Goal: Complete application form

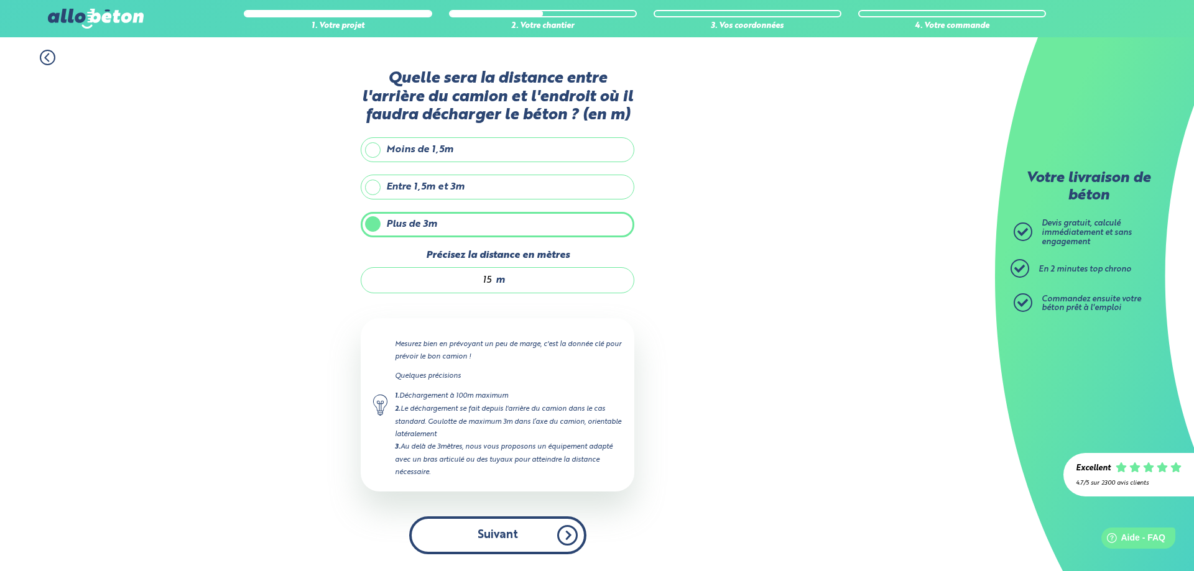
click at [508, 539] on button "Suivant" at bounding box center [497, 536] width 177 height 38
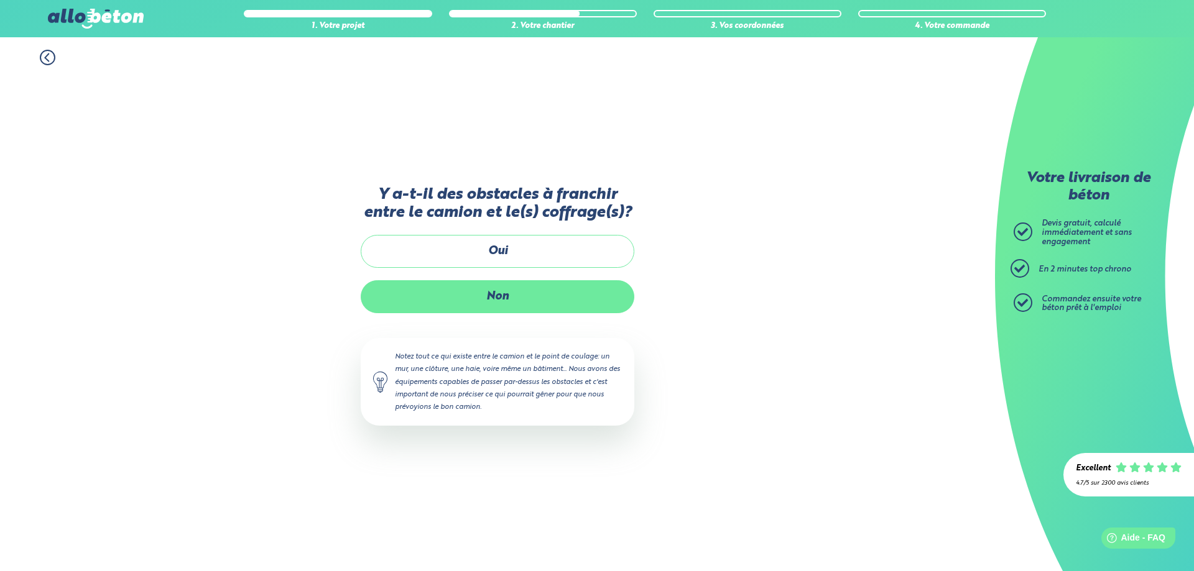
click at [489, 298] on label "Non" at bounding box center [498, 296] width 274 height 33
click at [0, 0] on input "Non" at bounding box center [0, 0] width 0 height 0
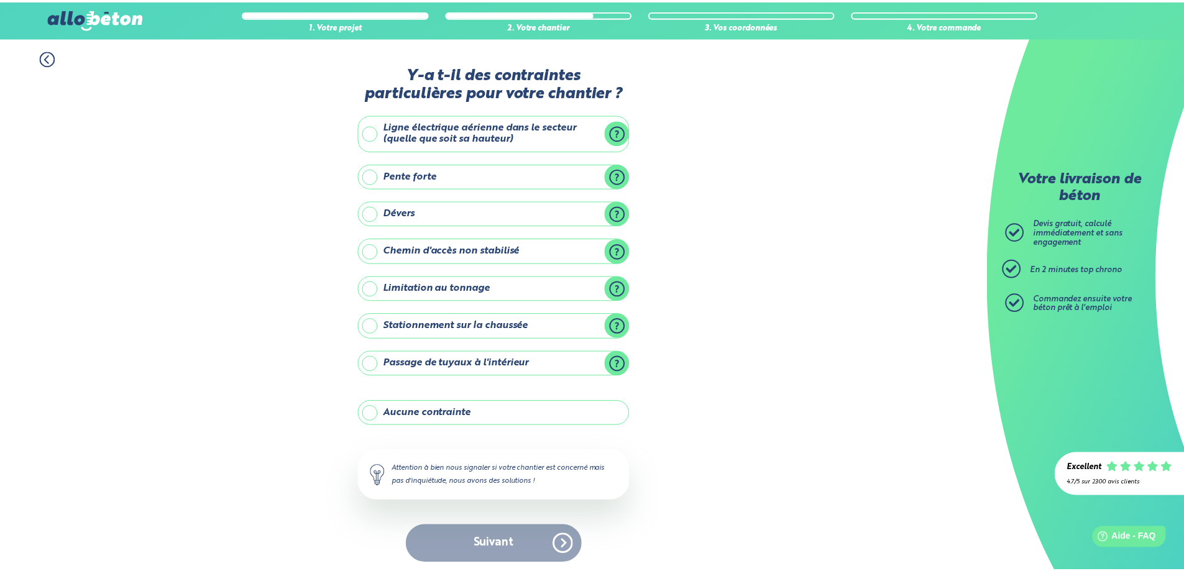
scroll to position [5, 0]
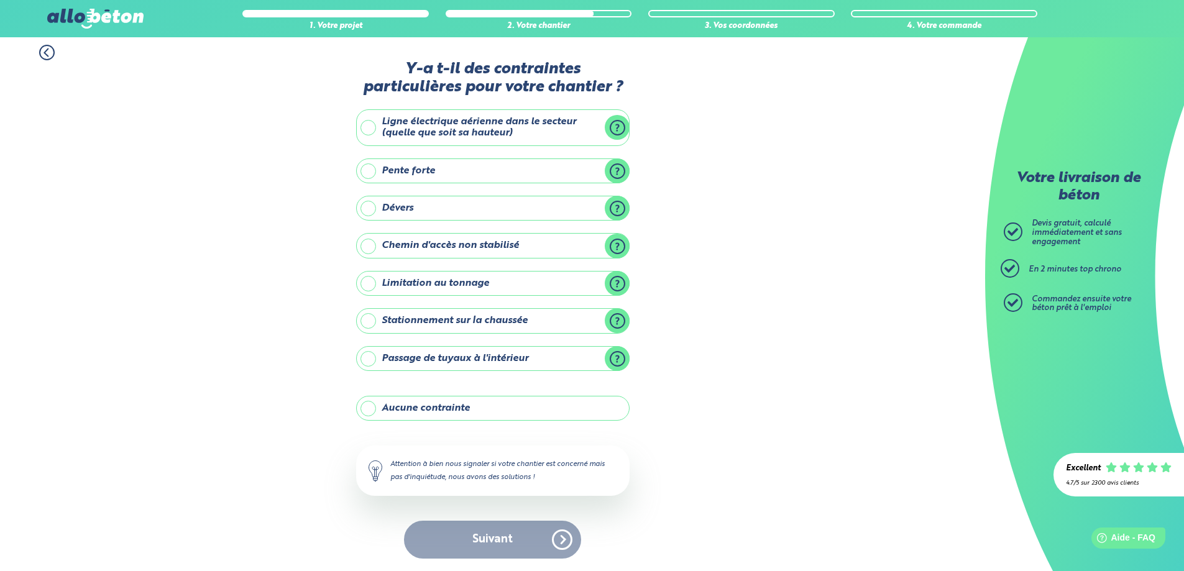
click at [457, 409] on label "Aucune contrainte" at bounding box center [493, 408] width 274 height 25
click at [0, 0] on input "Aucune contrainte" at bounding box center [0, 0] width 0 height 0
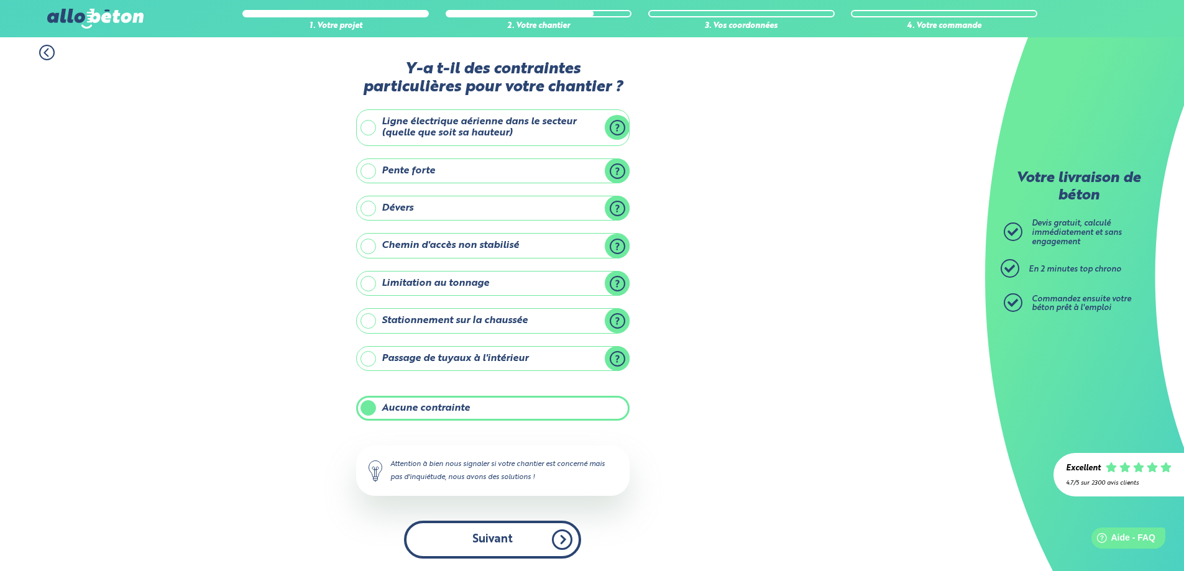
click at [495, 537] on button "Suivant" at bounding box center [492, 540] width 177 height 38
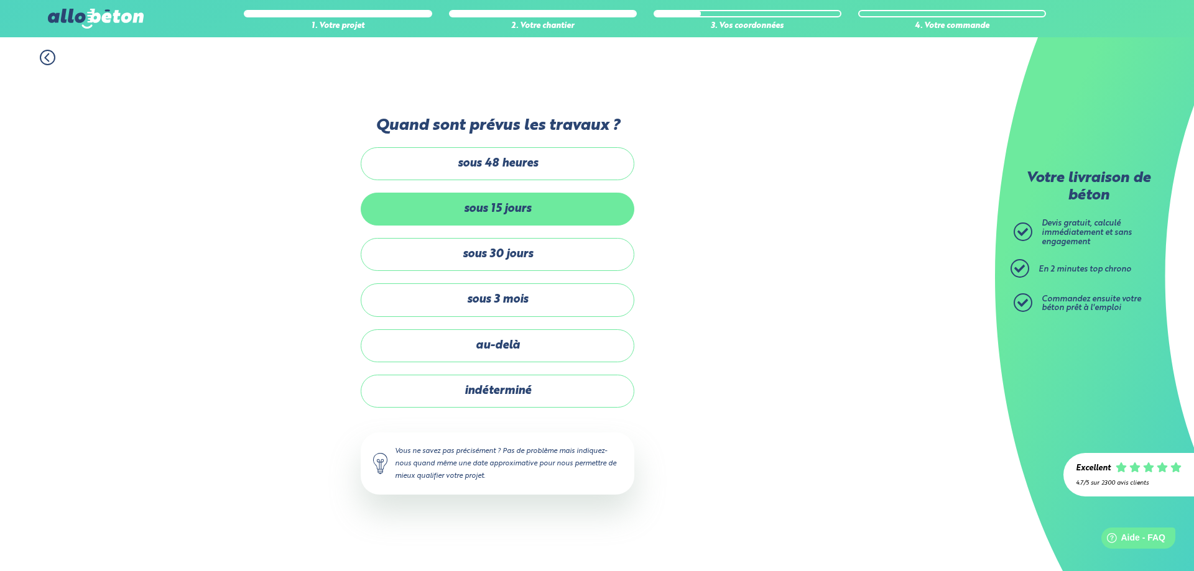
click at [480, 210] on label "sous 15 jours" at bounding box center [498, 209] width 274 height 33
click at [0, 0] on input "sous 15 jours" at bounding box center [0, 0] width 0 height 0
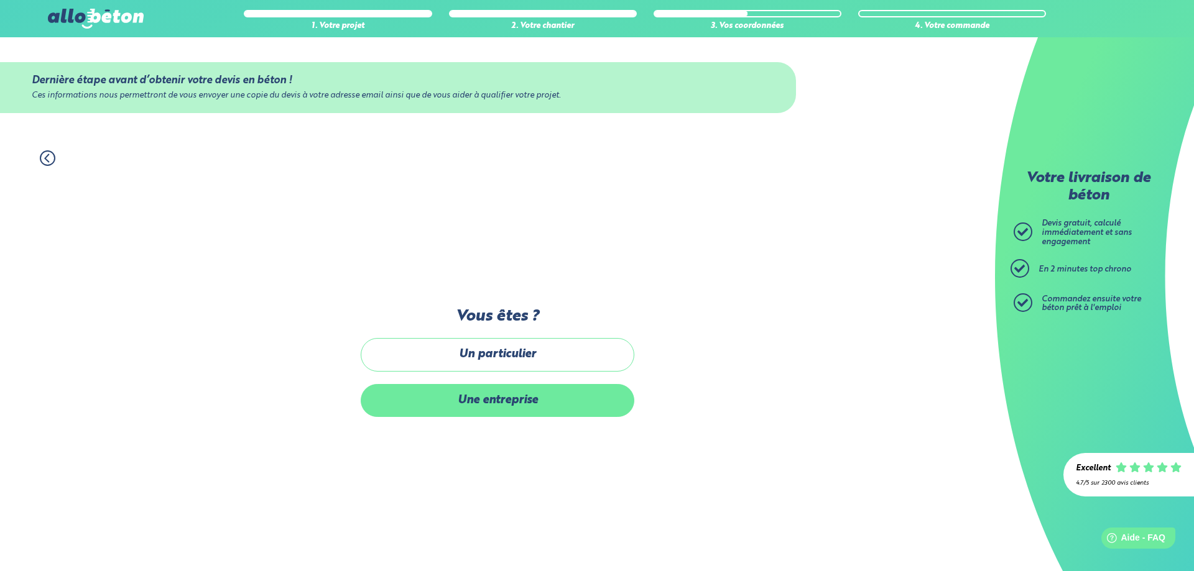
click at [504, 395] on label "Une entreprise" at bounding box center [498, 400] width 274 height 33
click at [0, 0] on input "Une entreprise" at bounding box center [0, 0] width 0 height 0
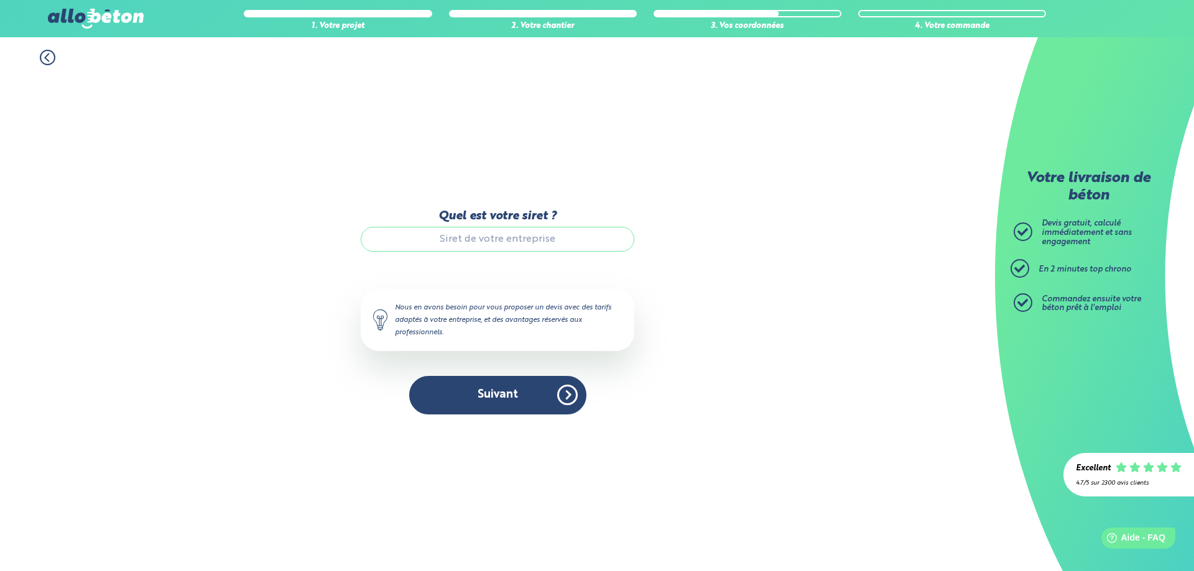
click at [468, 246] on input "Quel est votre siret ?" at bounding box center [498, 239] width 274 height 25
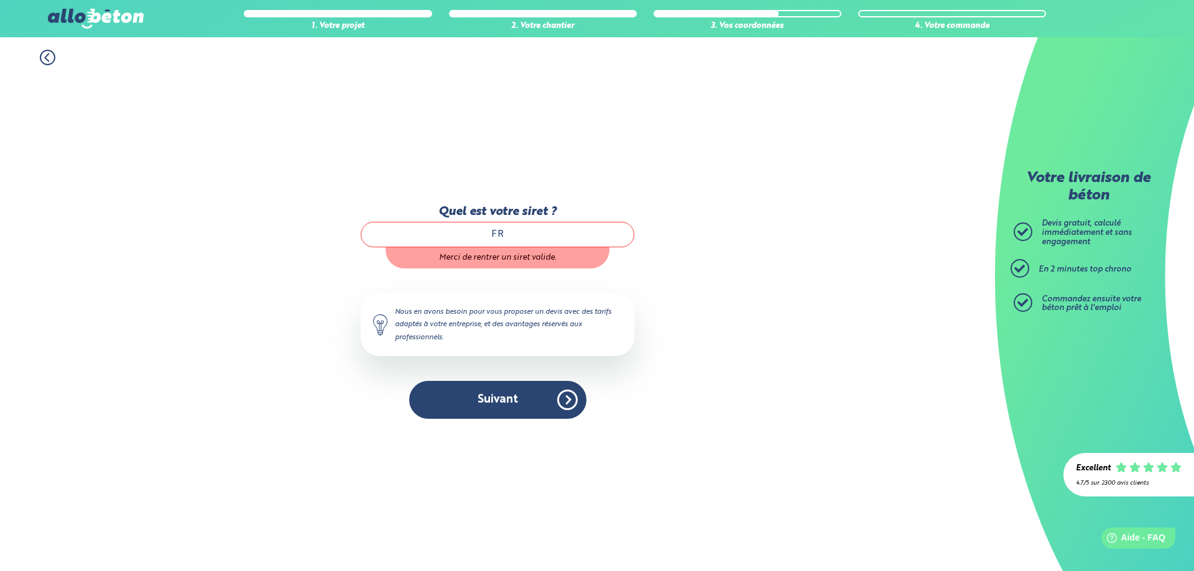
type input "F"
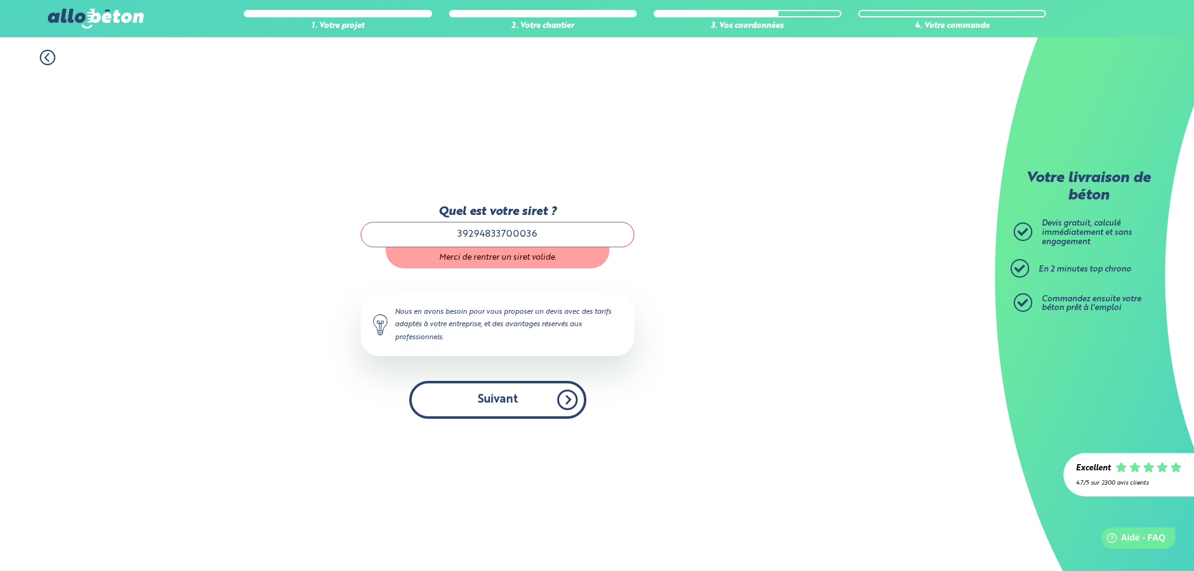
type input "39294833700036"
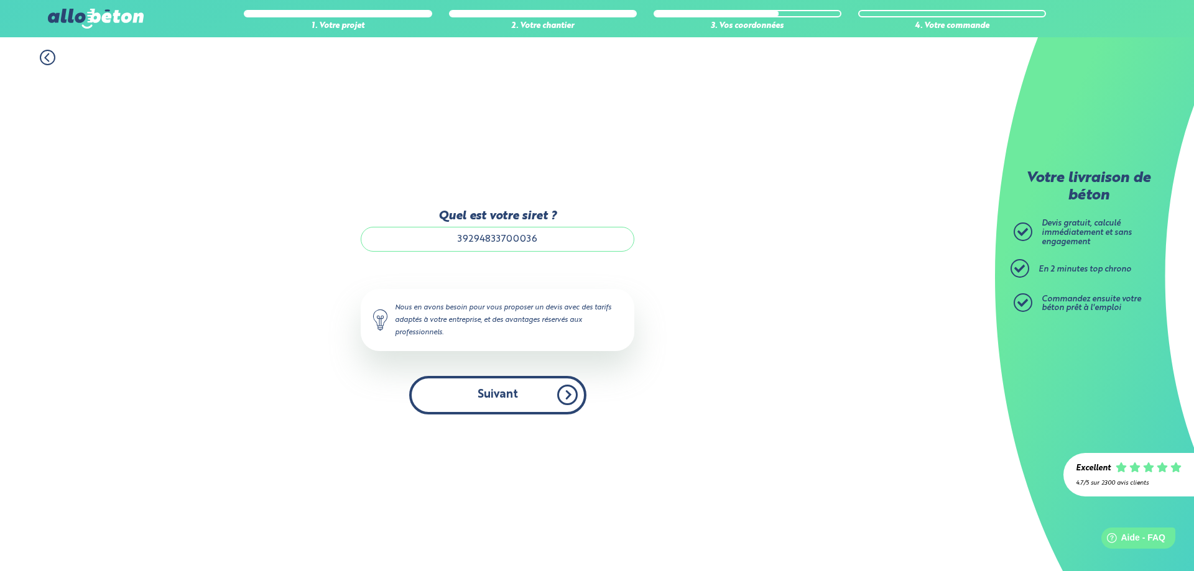
click at [495, 399] on button "Suivant" at bounding box center [497, 395] width 177 height 38
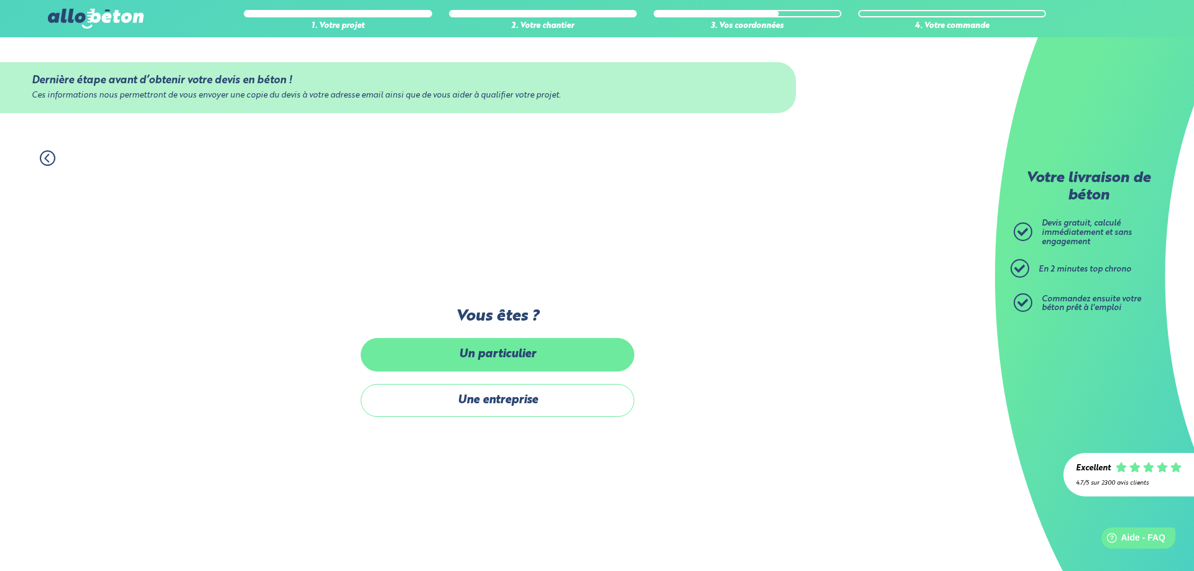
click at [486, 346] on label "Un particulier" at bounding box center [498, 354] width 274 height 33
click at [0, 0] on input "Un particulier" at bounding box center [0, 0] width 0 height 0
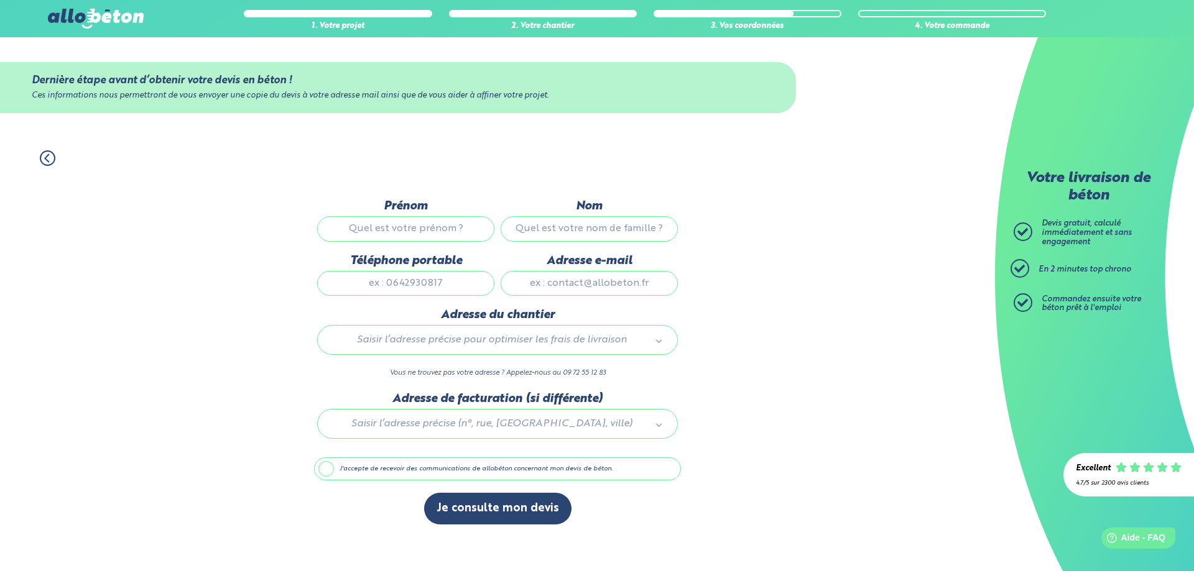
click at [384, 227] on input "Prénom" at bounding box center [405, 228] width 177 height 25
type input "Jean-Luc"
type input "LAROCHE"
type input "0687013929"
type input "jl.sarre-autos@orange.fr"
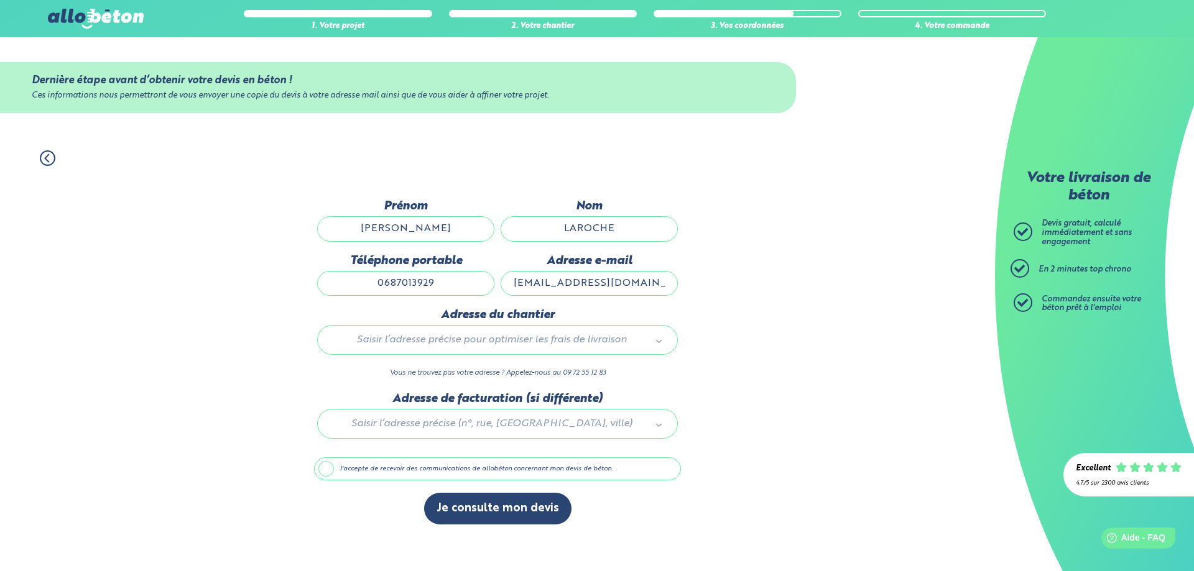
type input "54 rue des alliés"
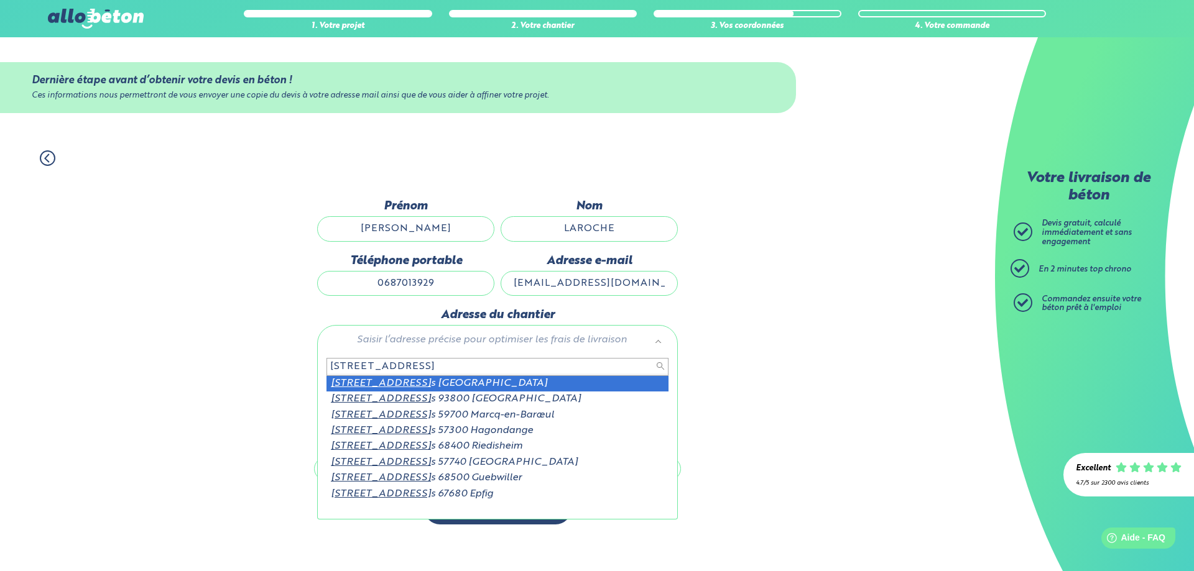
type input "54 RUE DES ALLIES"
click at [410, 366] on input "54 RUE DES ALLIES" at bounding box center [497, 366] width 342 height 17
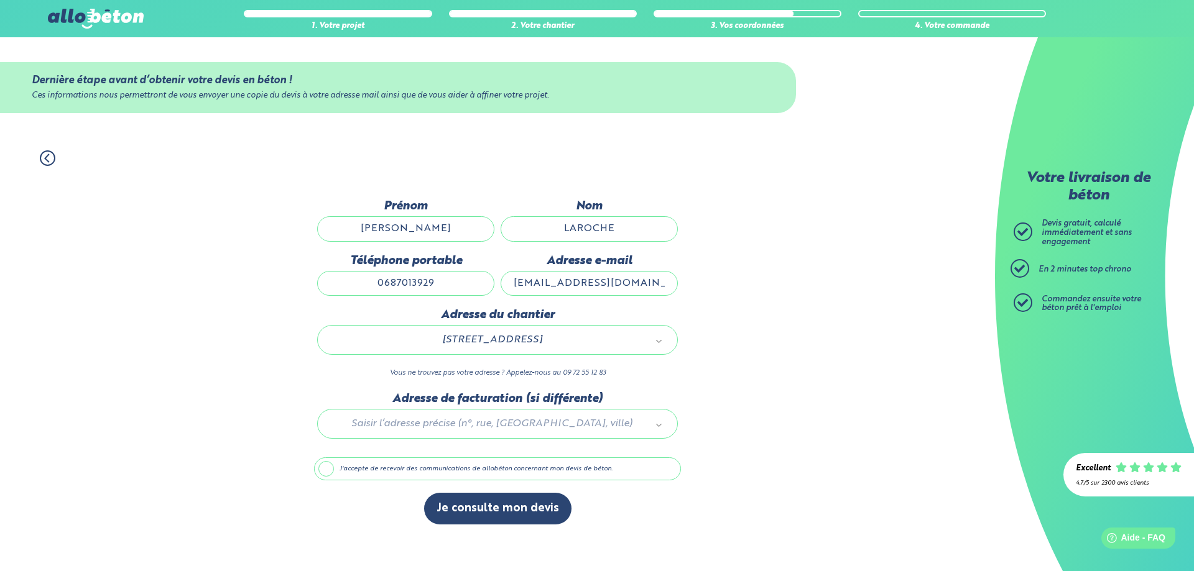
click at [596, 349] on div "54 Rue des Alliés 42100 Saint-Étienne" at bounding box center [497, 340] width 361 height 30
type input "54 RUE DES ALLIES OERMINGEN"
click at [453, 422] on div at bounding box center [497, 421] width 367 height 59
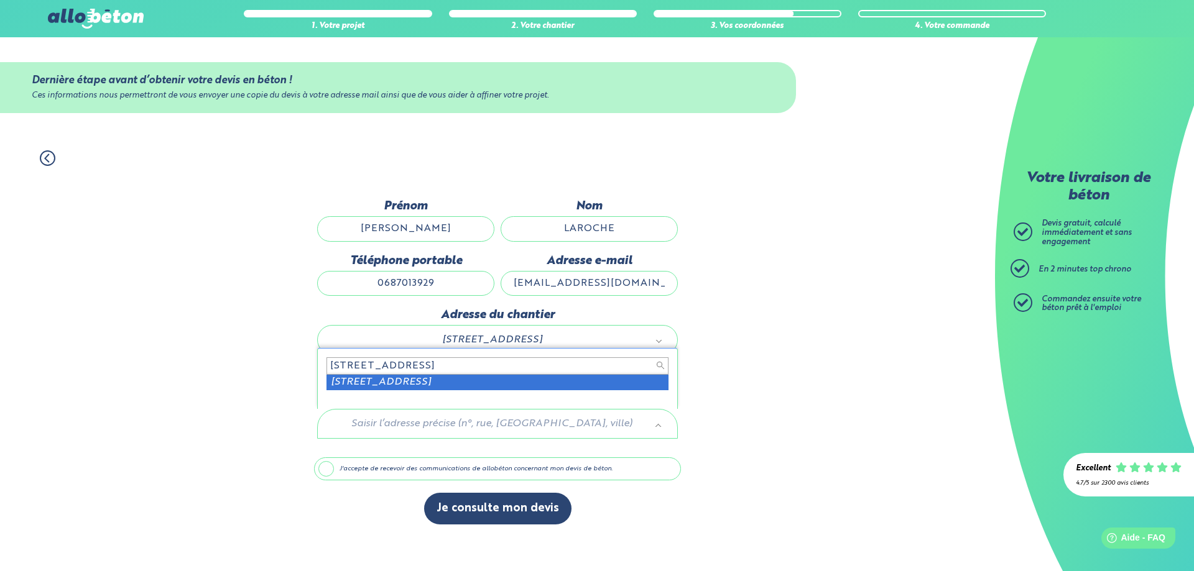
click at [473, 375] on input "54 RUE DES ALLIES OERMINGEN" at bounding box center [497, 365] width 342 height 17
type input "54 RUE DES ALLIES OERMINGEN"
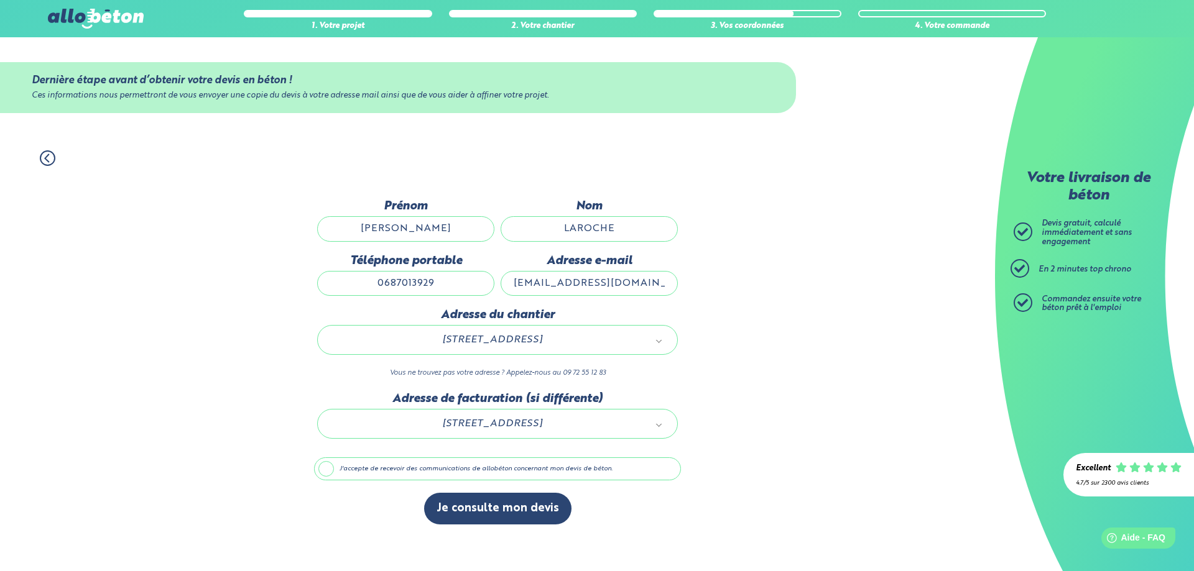
click at [328, 468] on label "J'accepte de recevoir des communications de allobéton concernant mon devis de b…" at bounding box center [497, 470] width 367 height 24
click at [0, 0] on input "J'accepte de recevoir des communications de allobéton concernant mon devis de b…" at bounding box center [0, 0] width 0 height 0
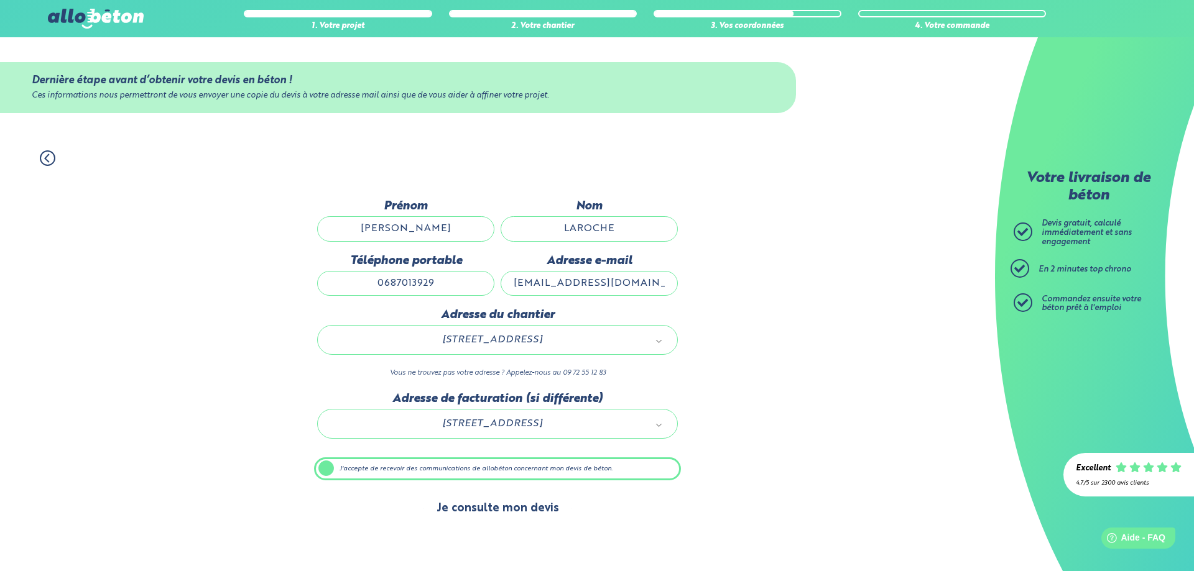
click at [507, 511] on button "Je consulte mon devis" at bounding box center [497, 509] width 147 height 32
